Goal: Go to known website: Access a specific website the user already knows

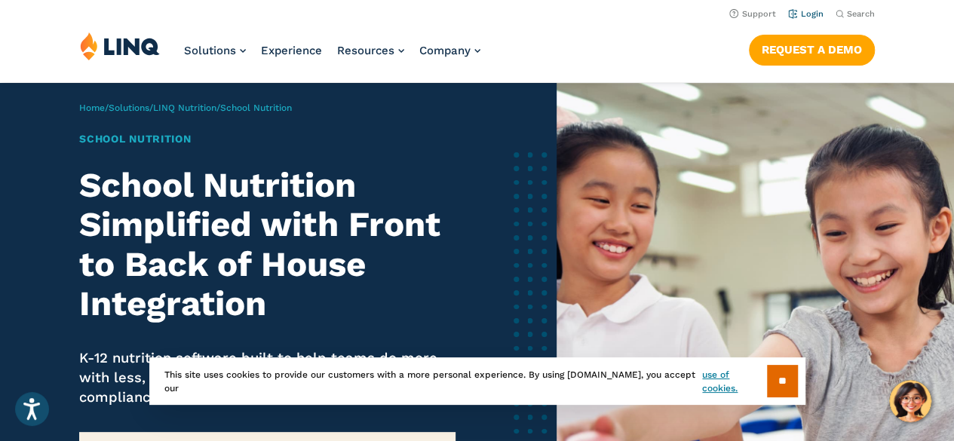
click at [800, 14] on link "Login" at bounding box center [805, 14] width 35 height 10
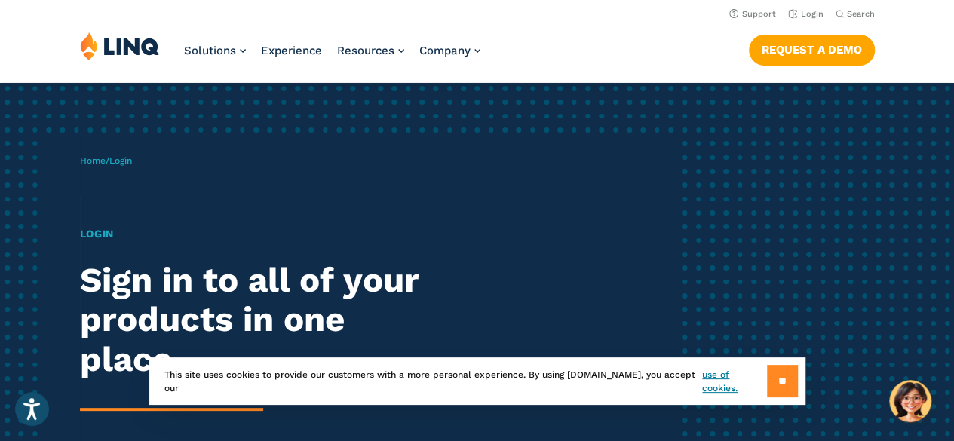
click at [779, 382] on input "**" at bounding box center [782, 381] width 31 height 32
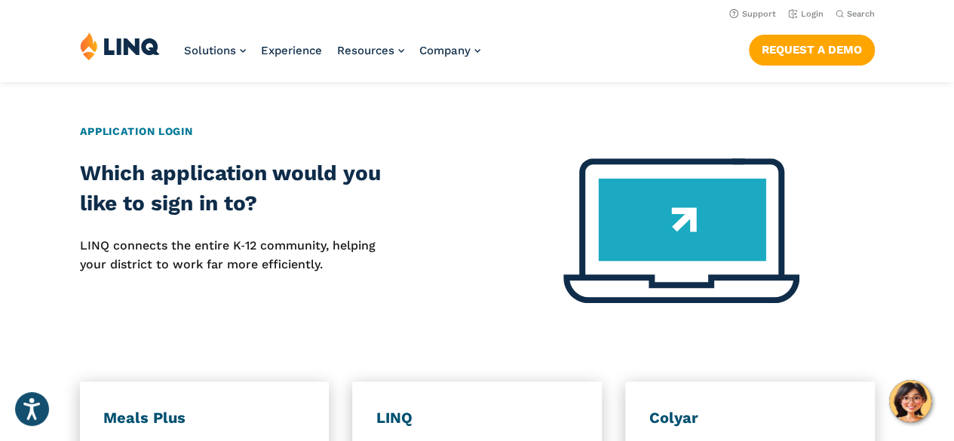
scroll to position [453, 0]
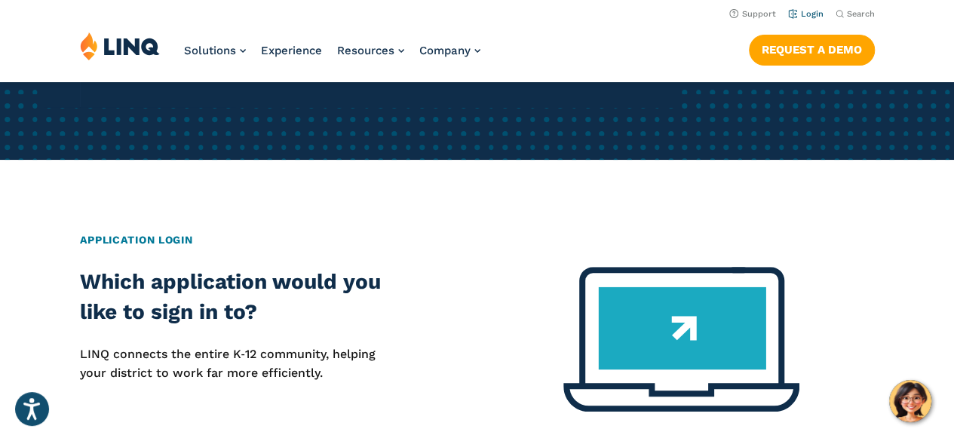
click at [806, 13] on link "Login" at bounding box center [805, 14] width 35 height 10
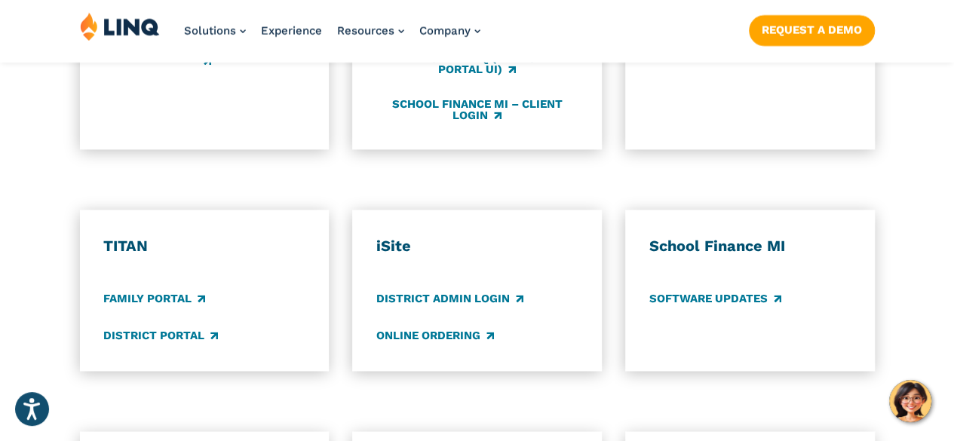
scroll to position [1056, 0]
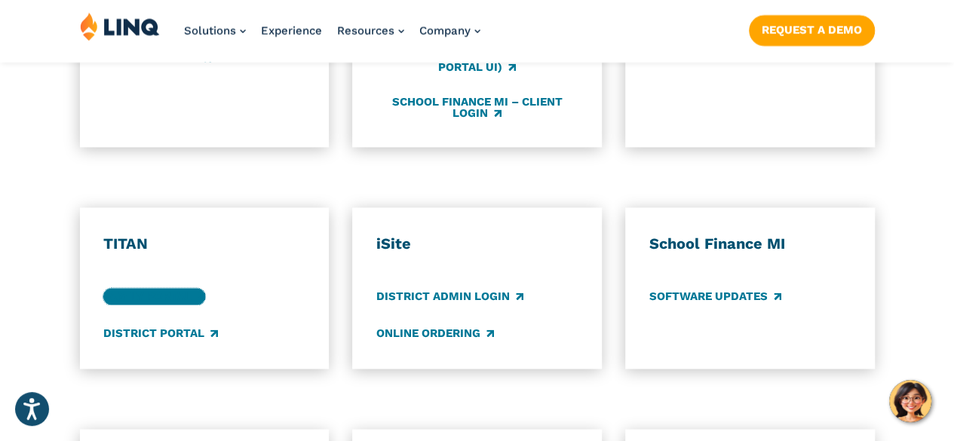
click at [144, 271] on div "TITAN Family Portal District Portal" at bounding box center [203, 288] width 201 height 107
click at [173, 288] on link "Family Portal" at bounding box center [154, 296] width 102 height 17
